Goal: Use online tool/utility: Use online tool/utility

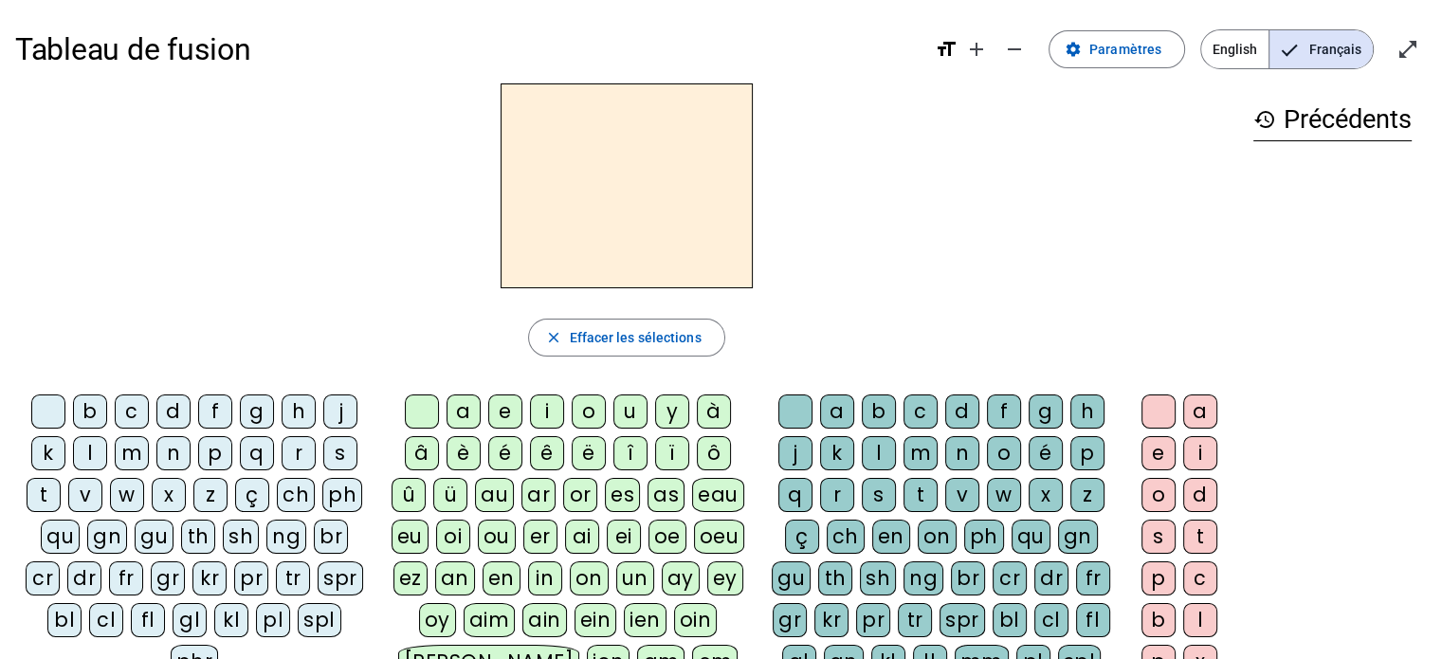
click at [83, 457] on div "l" at bounding box center [90, 453] width 34 height 34
click at [459, 416] on div "a" at bounding box center [464, 411] width 34 height 34
click at [46, 488] on div "t" at bounding box center [44, 495] width 34 height 34
click at [825, 491] on div "r" at bounding box center [837, 495] width 34 height 34
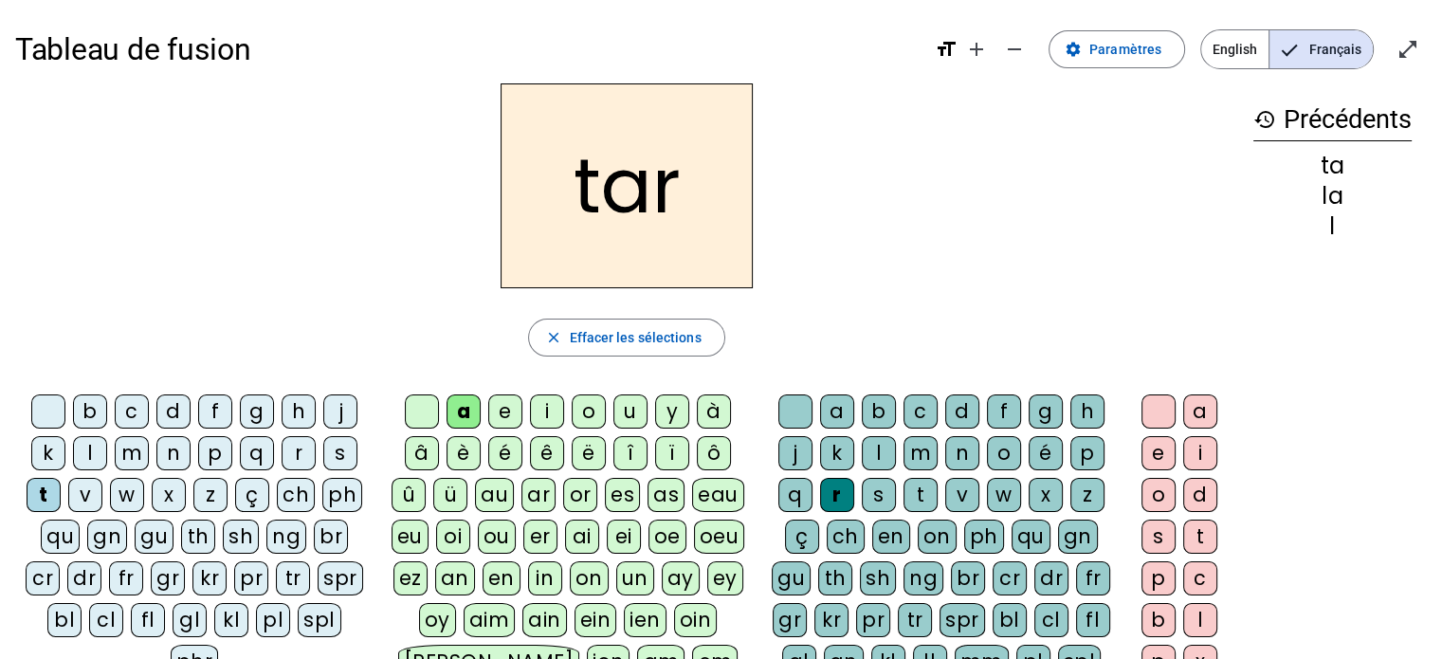
click at [121, 413] on div "c" at bounding box center [132, 411] width 34 height 34
click at [84, 405] on div "b" at bounding box center [90, 411] width 34 height 34
click at [212, 452] on div "p" at bounding box center [215, 453] width 34 height 34
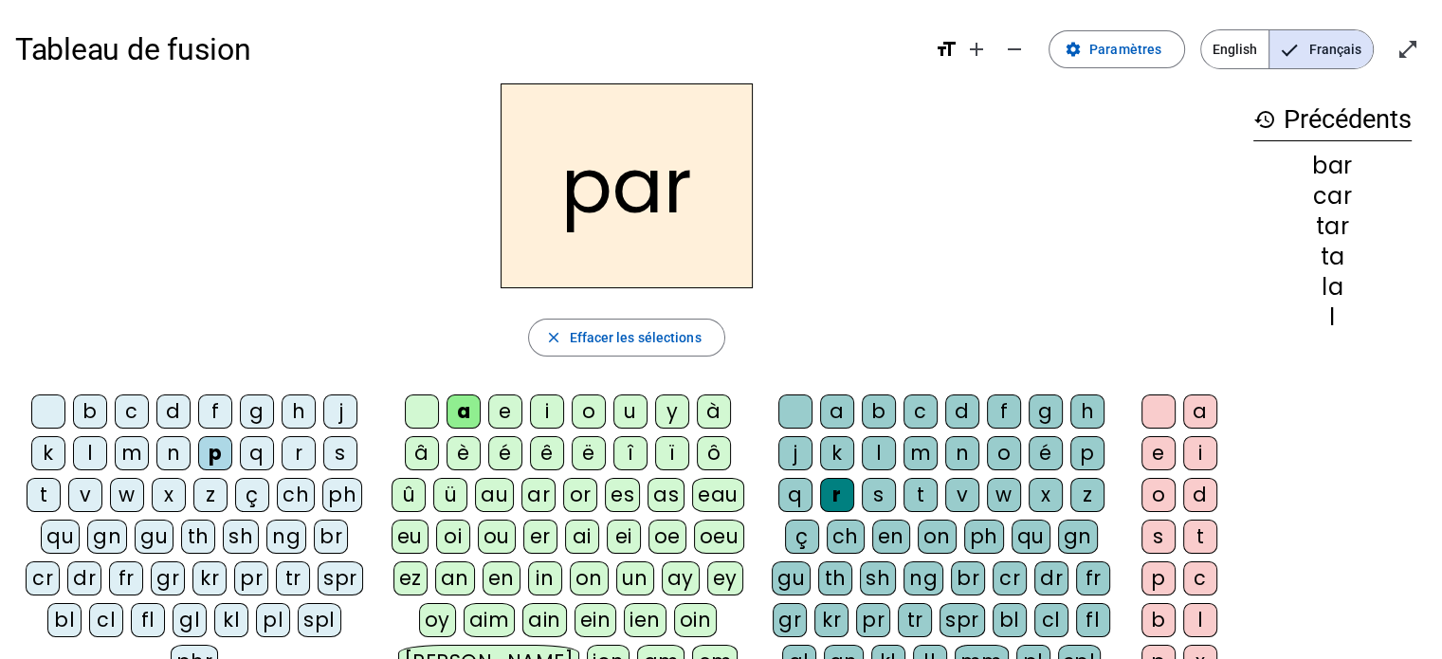
click at [629, 401] on div "u" at bounding box center [631, 411] width 34 height 34
click at [179, 401] on div "d" at bounding box center [173, 411] width 34 height 34
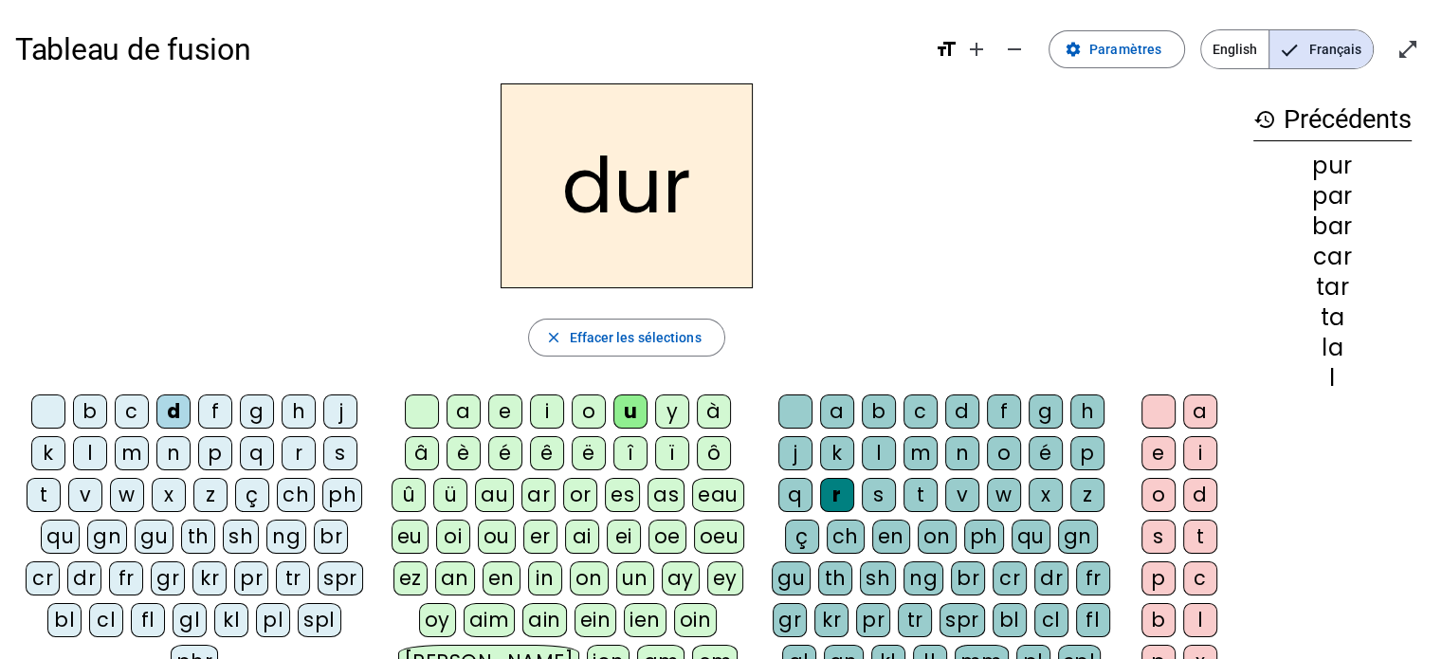
click at [330, 450] on div "s" at bounding box center [340, 453] width 34 height 34
click at [826, 495] on div "r" at bounding box center [837, 495] width 34 height 34
click at [833, 498] on div "r" at bounding box center [837, 495] width 34 height 34
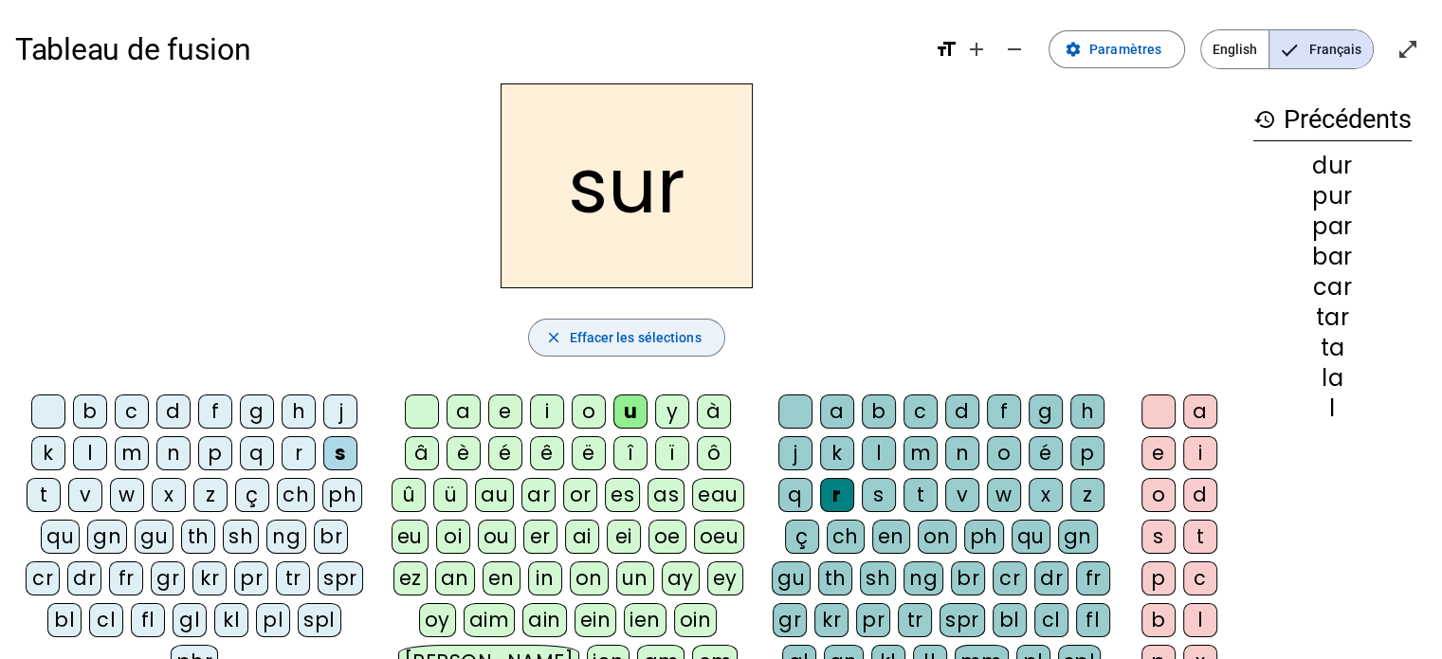
click at [651, 343] on span "Effacer les sélections" at bounding box center [635, 337] width 132 height 23
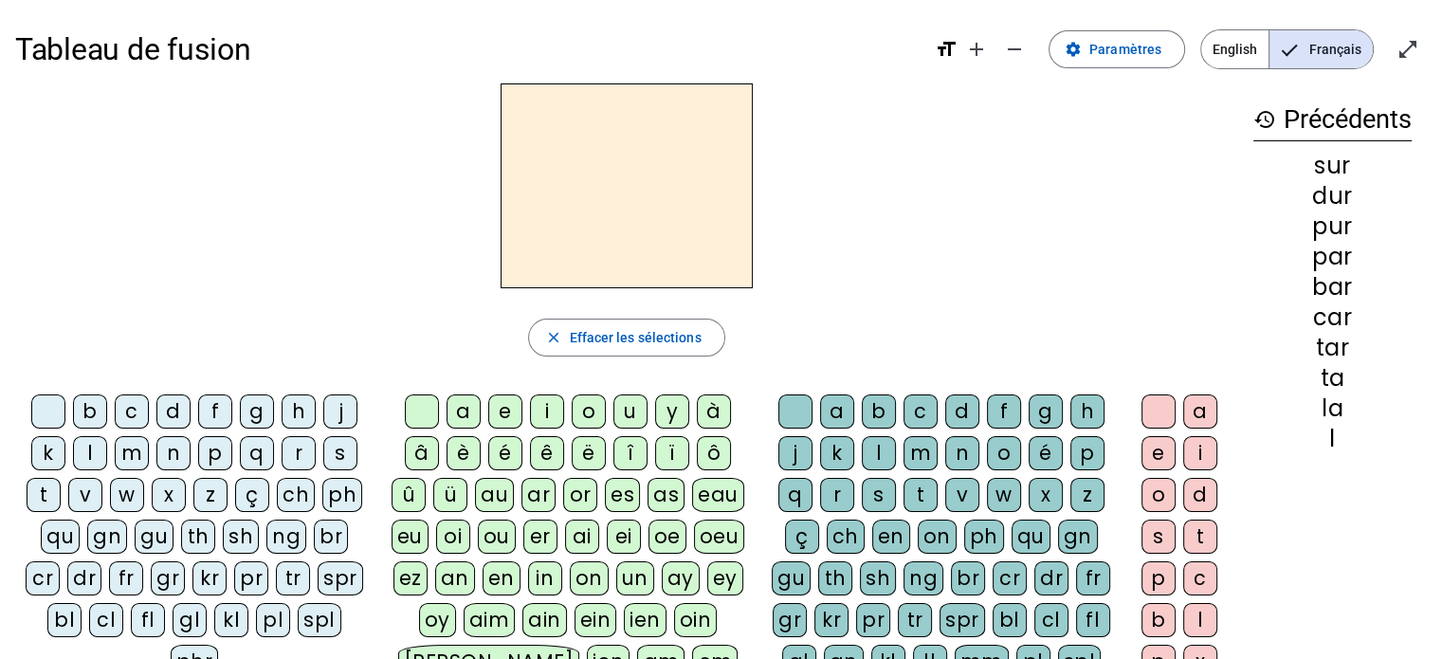
click at [337, 462] on div "s" at bounding box center [340, 453] width 34 height 34
click at [632, 413] on div "u" at bounding box center [631, 411] width 34 height 34
click at [476, 413] on div "a" at bounding box center [464, 411] width 34 height 34
click at [548, 405] on div "i" at bounding box center [547, 411] width 34 height 34
click at [881, 450] on div "l" at bounding box center [879, 453] width 34 height 34
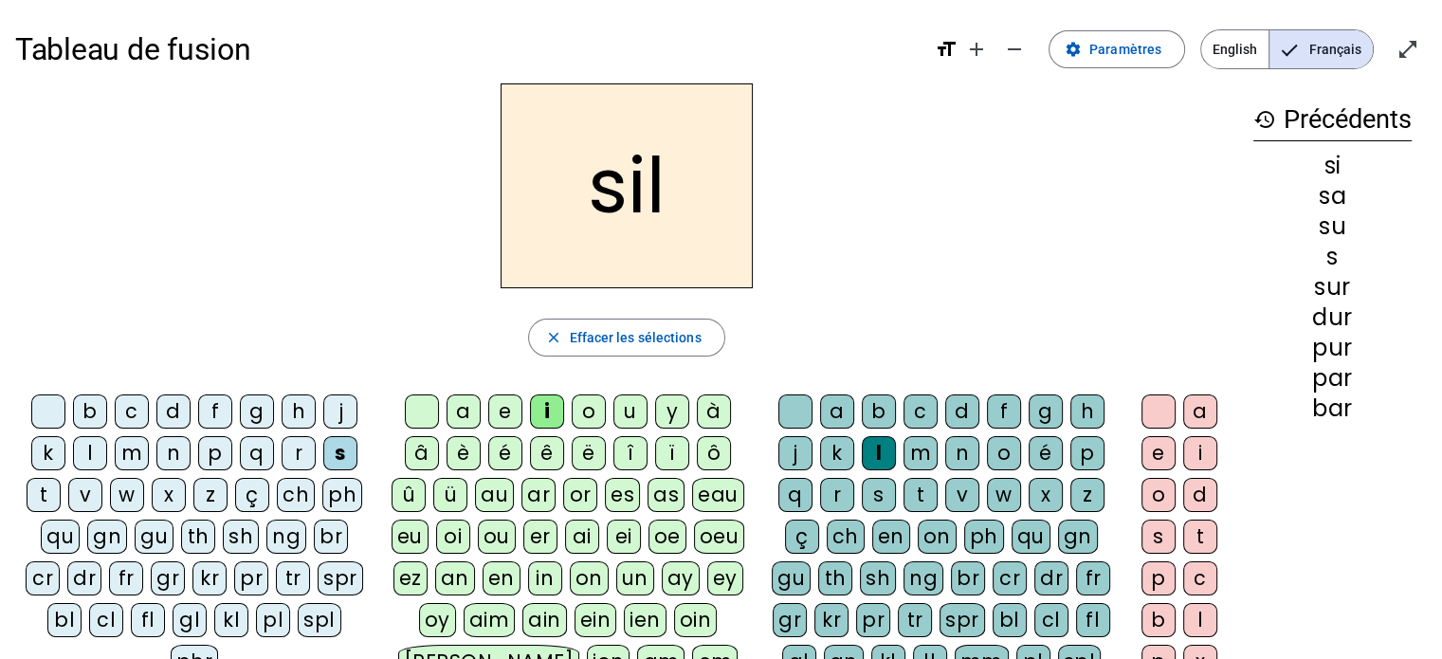
click at [130, 446] on div "m" at bounding box center [132, 453] width 34 height 34
click at [131, 405] on div "c" at bounding box center [132, 411] width 34 height 34
click at [339, 454] on div "s" at bounding box center [340, 453] width 34 height 34
